Goal: Navigation & Orientation: Find specific page/section

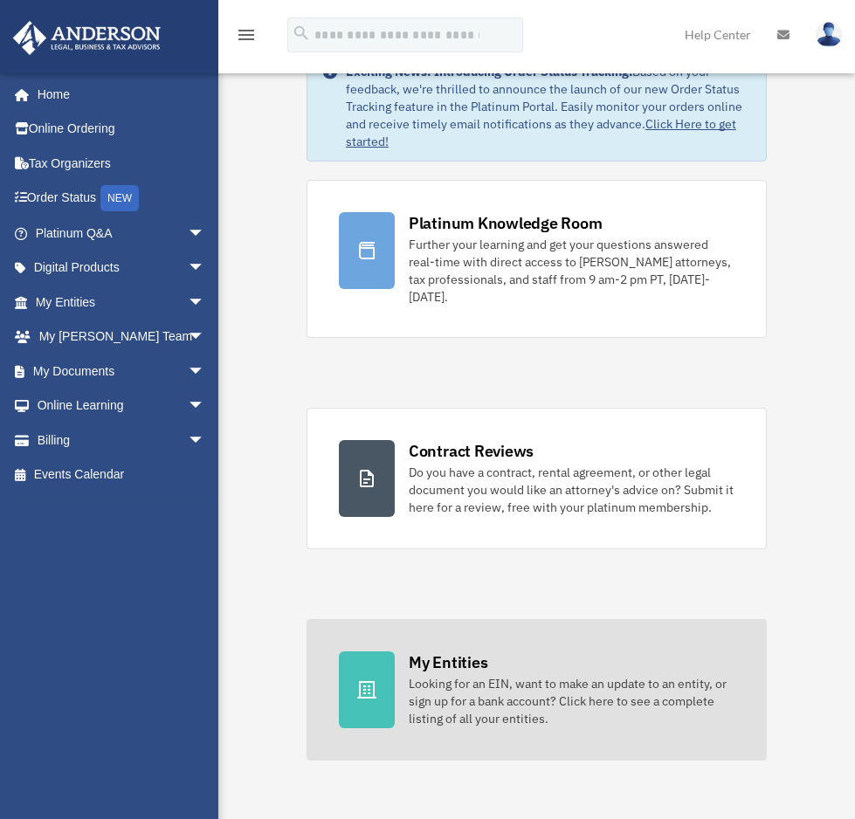
scroll to position [87, 0]
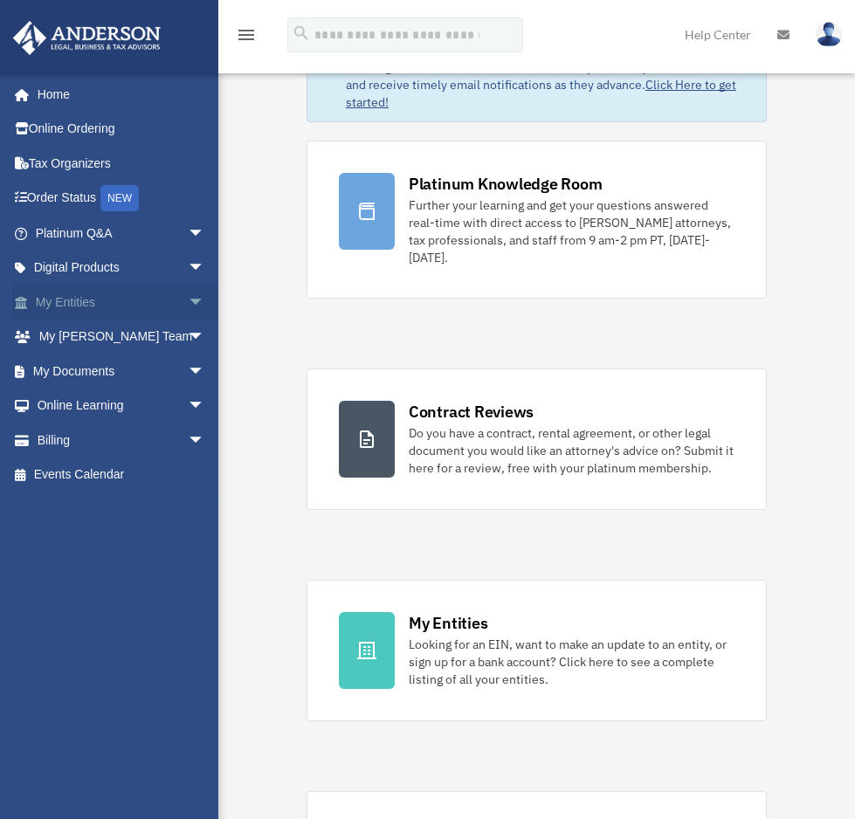
click at [188, 295] on span "arrow_drop_down" at bounding box center [205, 303] width 35 height 36
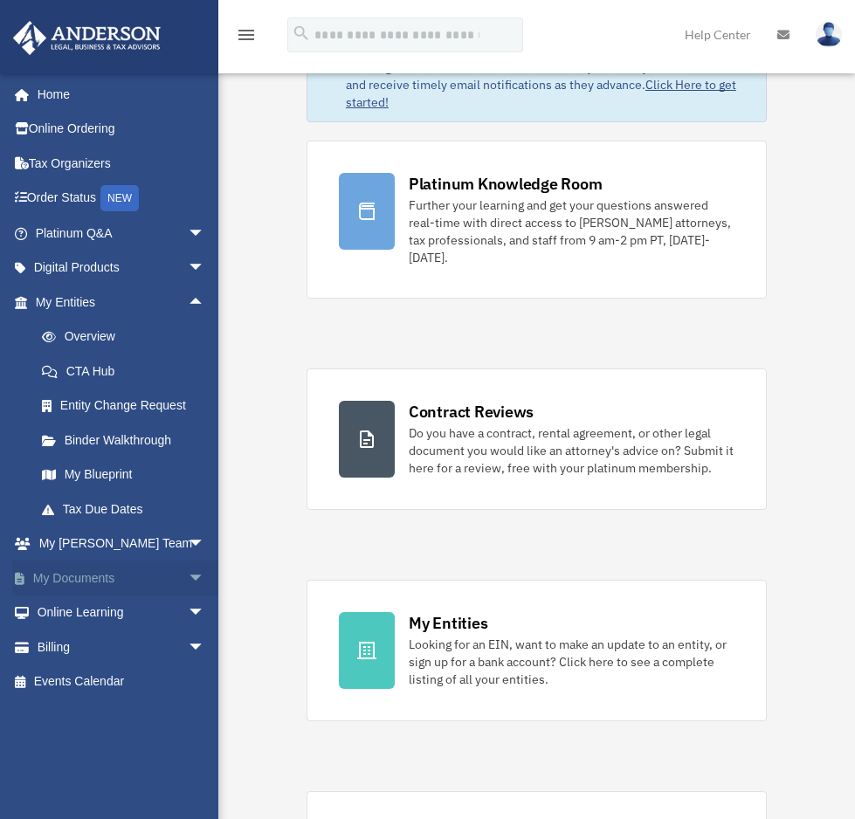
click at [188, 577] on span "arrow_drop_down" at bounding box center [205, 579] width 35 height 36
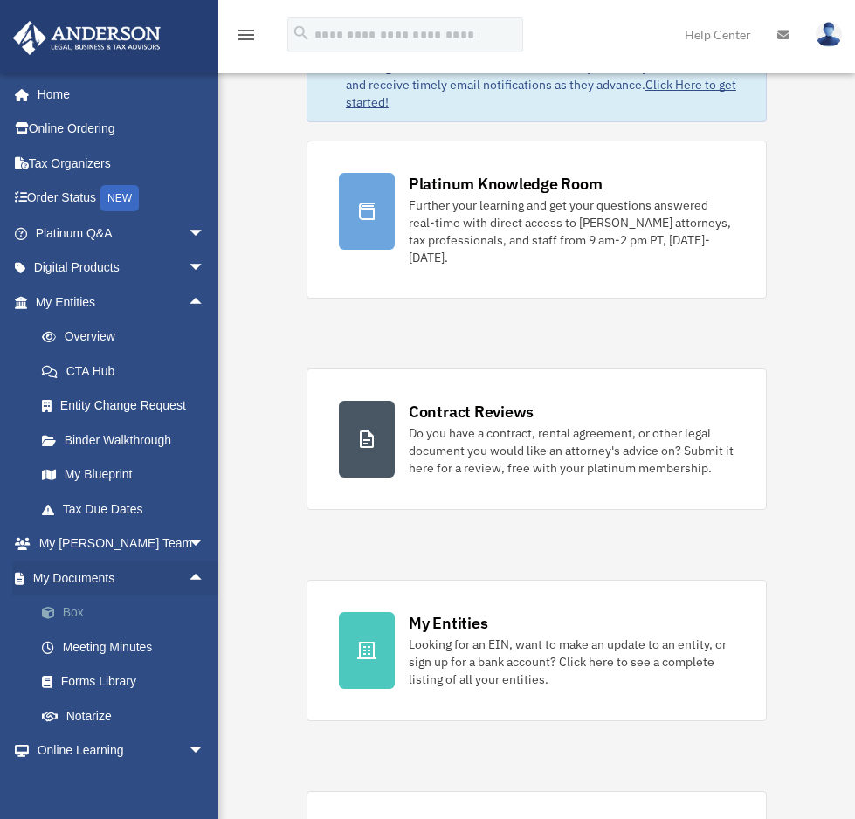
click at [69, 610] on link "Box" at bounding box center [127, 613] width 207 height 35
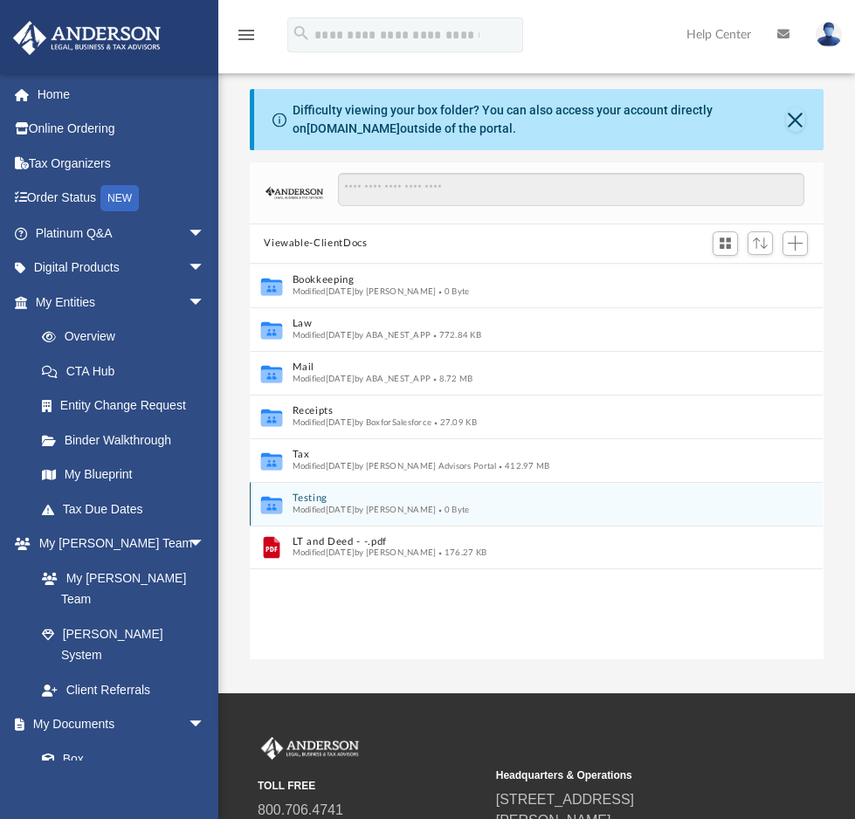
scroll to position [384, 560]
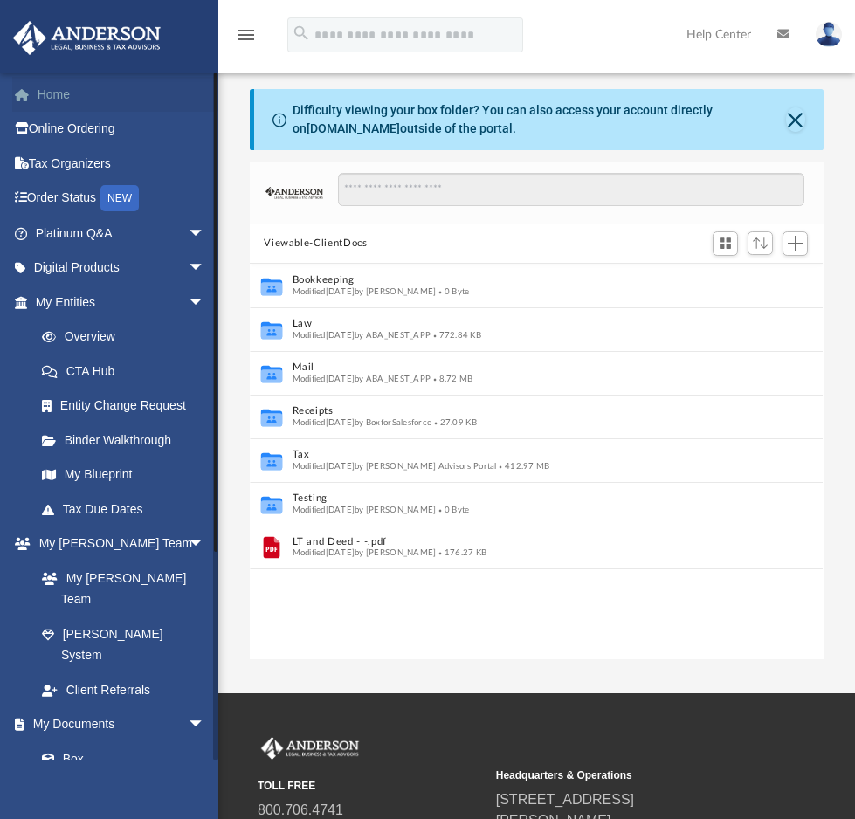
click at [52, 98] on link "Home" at bounding box center [121, 94] width 219 height 35
